Goal: Transaction & Acquisition: Purchase product/service

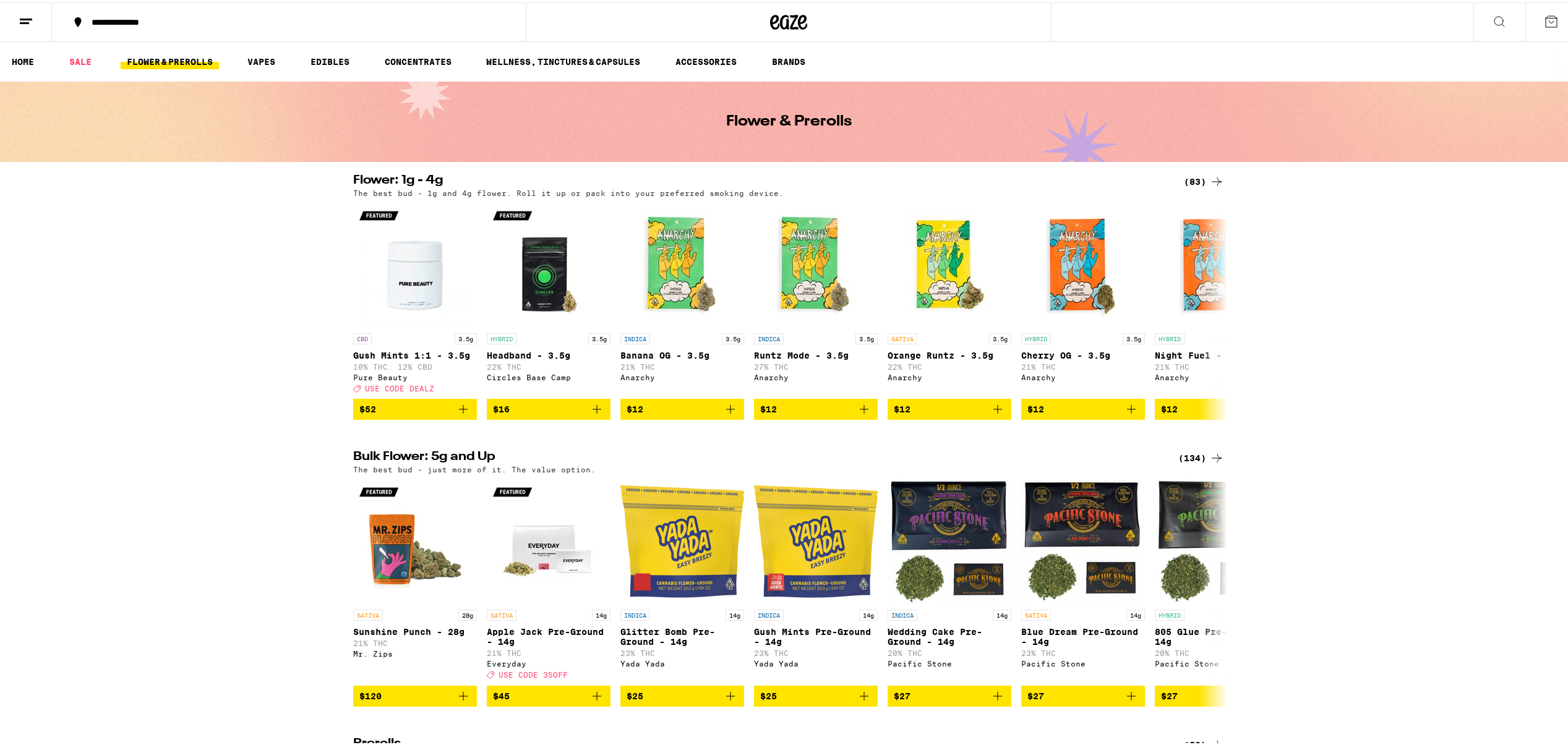
click at [1182, 459] on div "(134)" at bounding box center [1201, 455] width 46 height 15
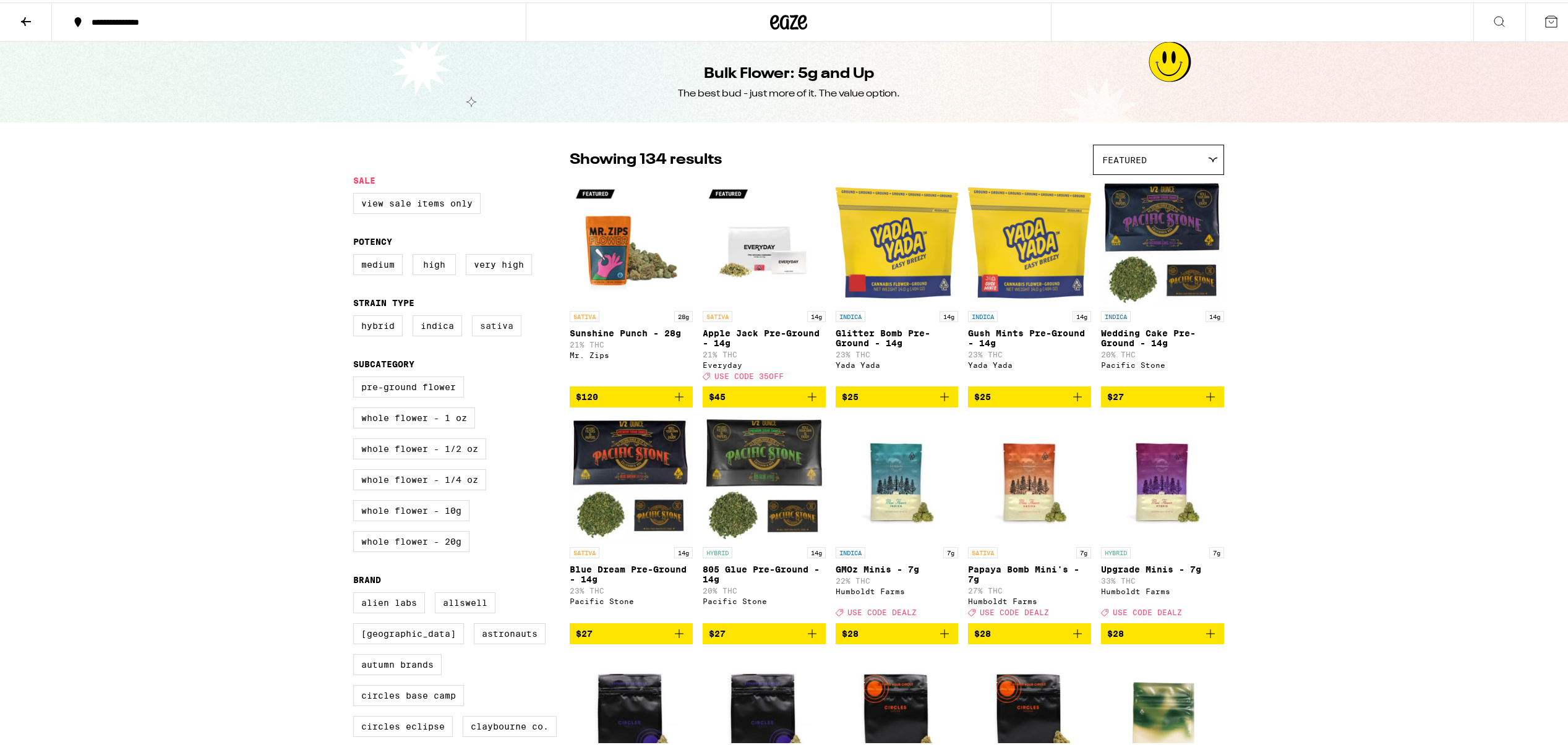
click at [501, 324] on label "Sativa" at bounding box center [497, 323] width 49 height 21
click at [357, 315] on input "Sativa" at bounding box center [356, 315] width 1 height 1
checkbox input "true"
